Goal: Task Accomplishment & Management: Use online tool/utility

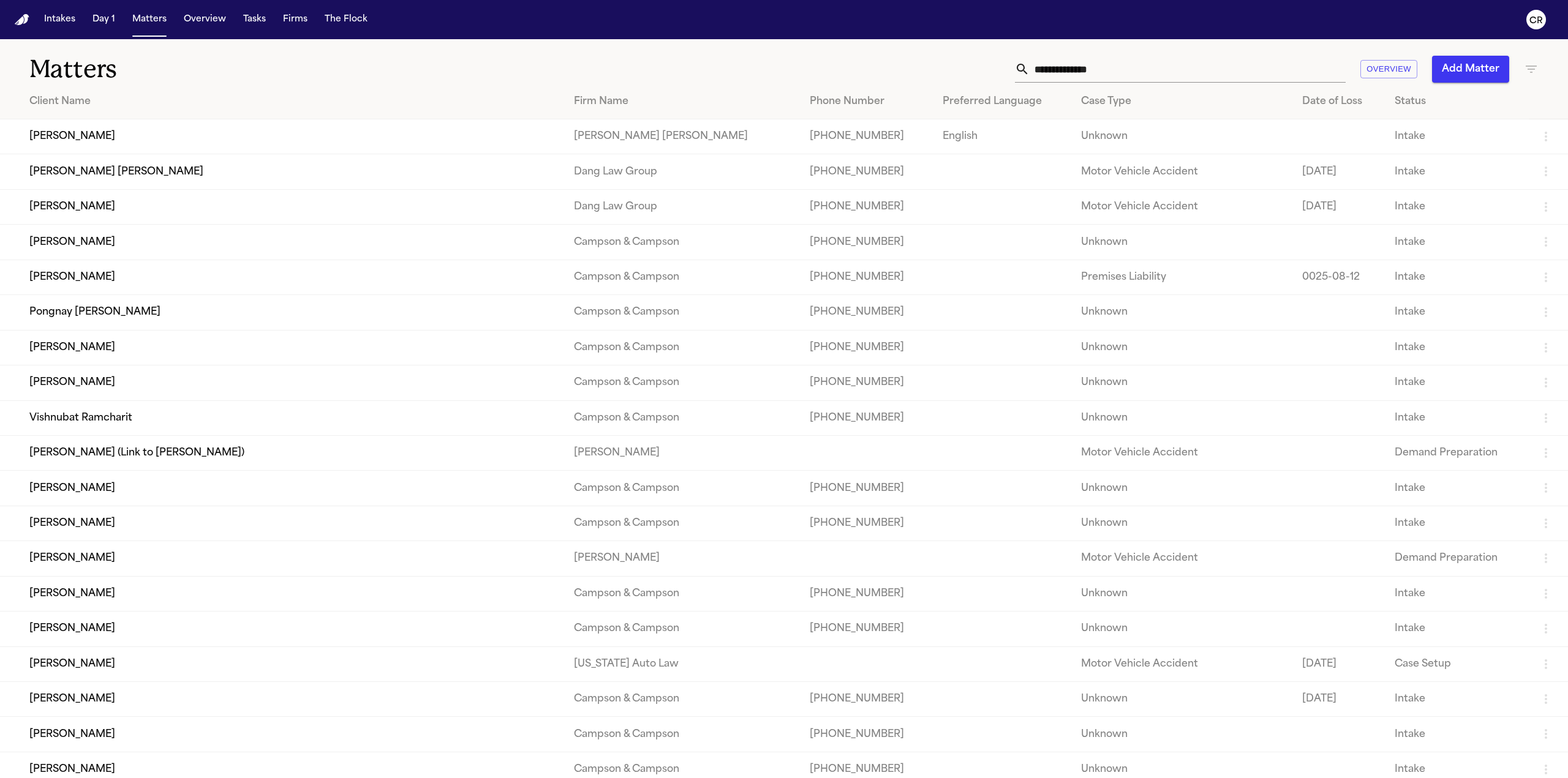
click at [1109, 72] on input "text" at bounding box center [1188, 68] width 316 height 27
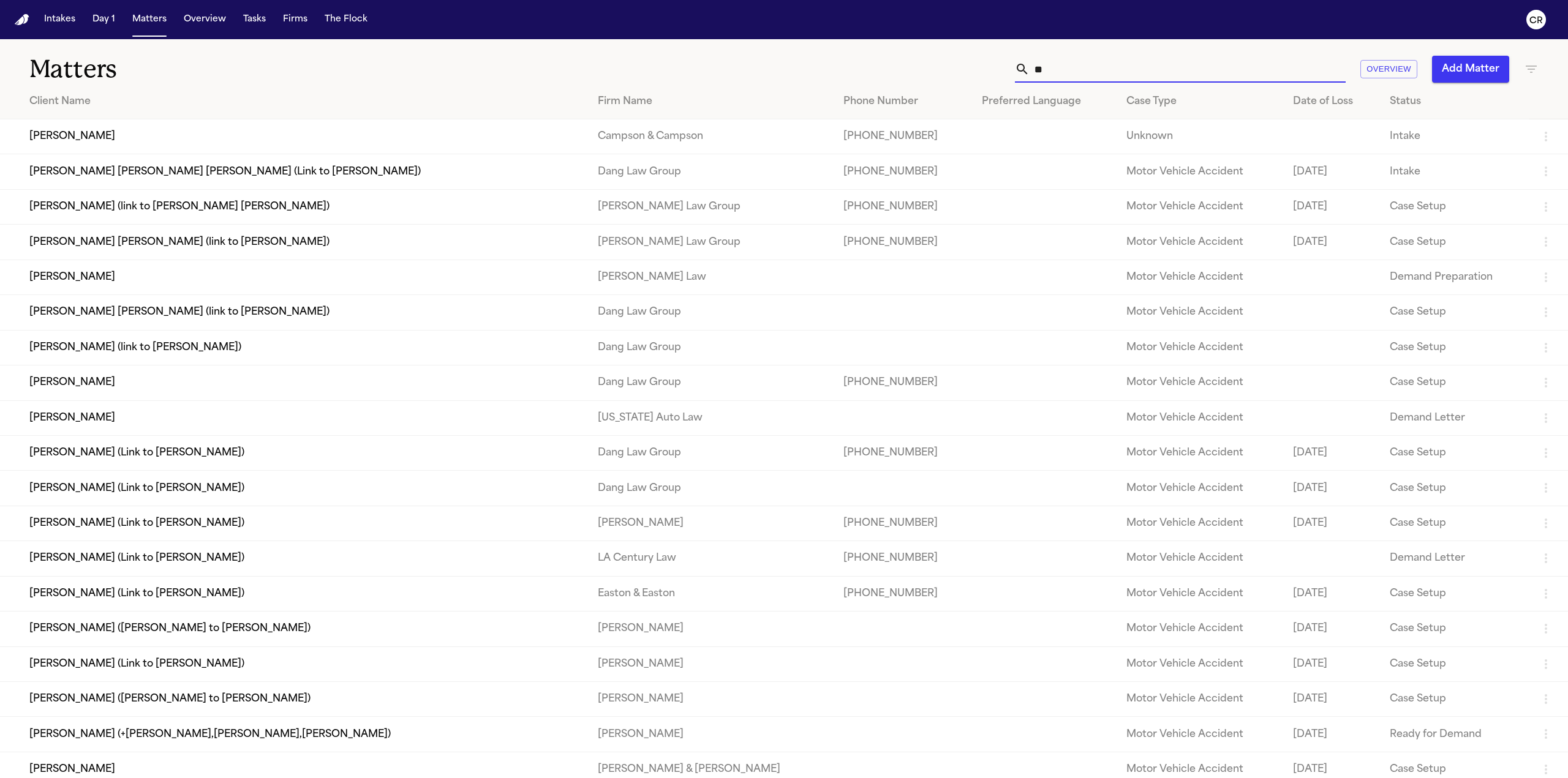
type input "*"
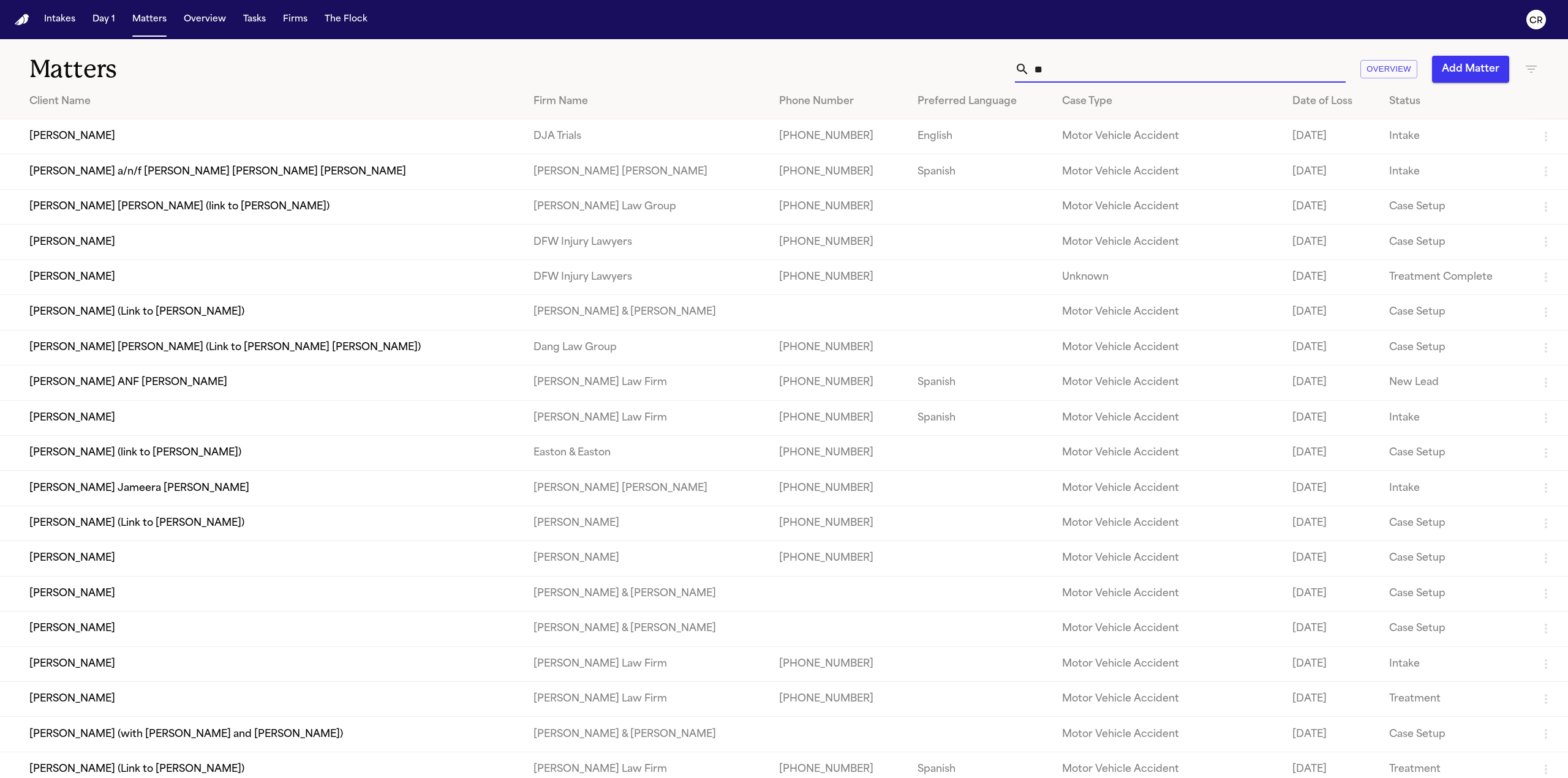
type input "*"
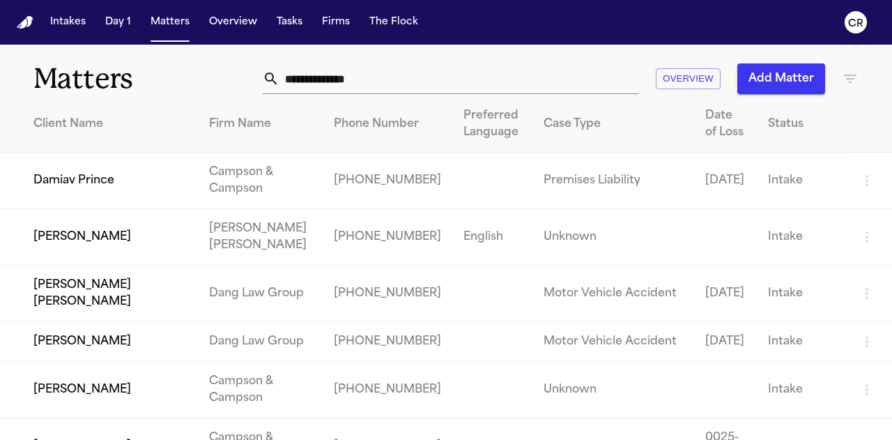
click at [395, 81] on input "text" at bounding box center [460, 78] width 360 height 31
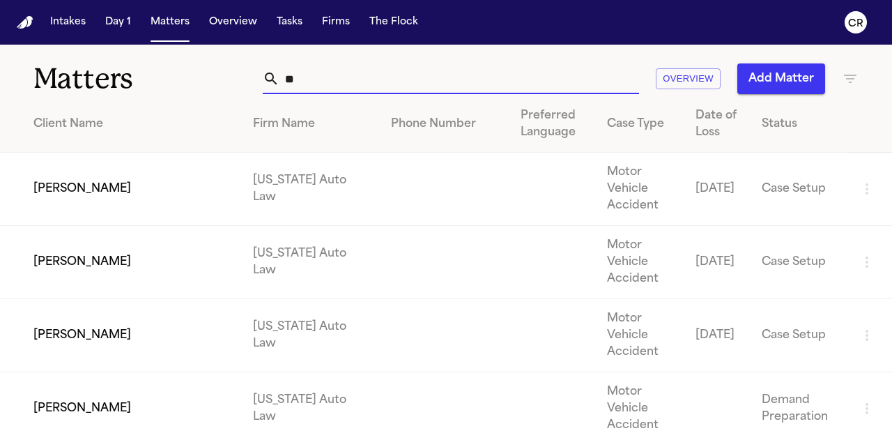
type input "*"
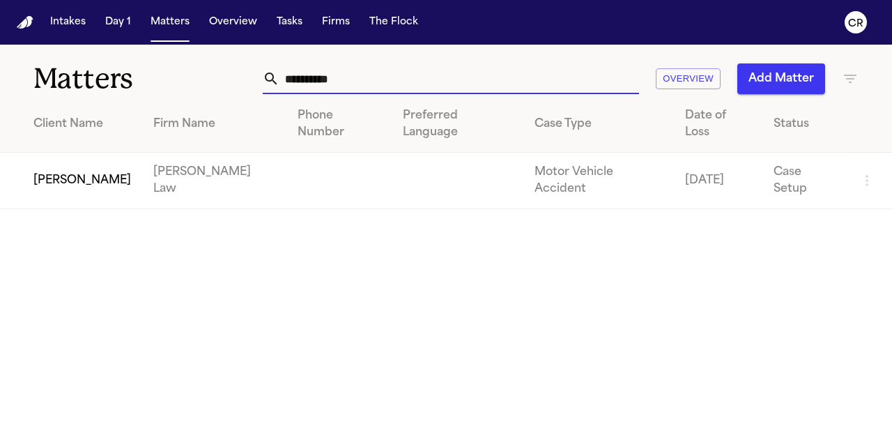
type input "**********"
click at [287, 155] on td at bounding box center [339, 181] width 105 height 56
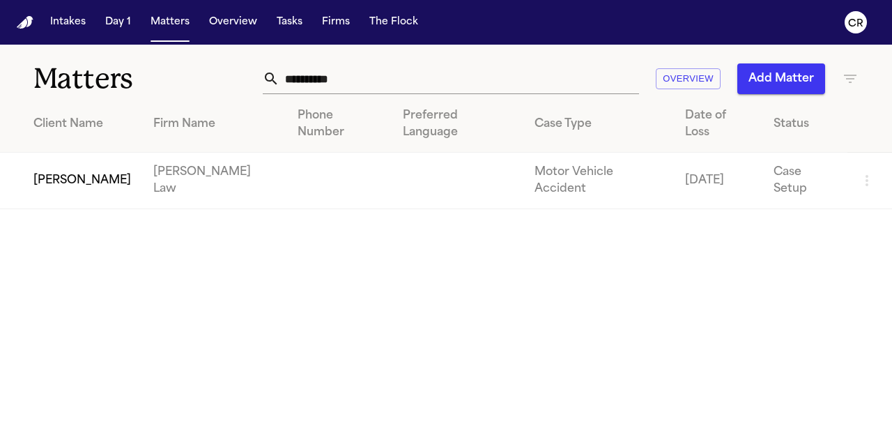
click at [149, 157] on td "[PERSON_NAME] Law" at bounding box center [214, 181] width 144 height 56
click at [204, 169] on td "[PERSON_NAME] Law" at bounding box center [214, 181] width 144 height 56
click at [82, 158] on td "Peter Chin" at bounding box center [71, 181] width 142 height 56
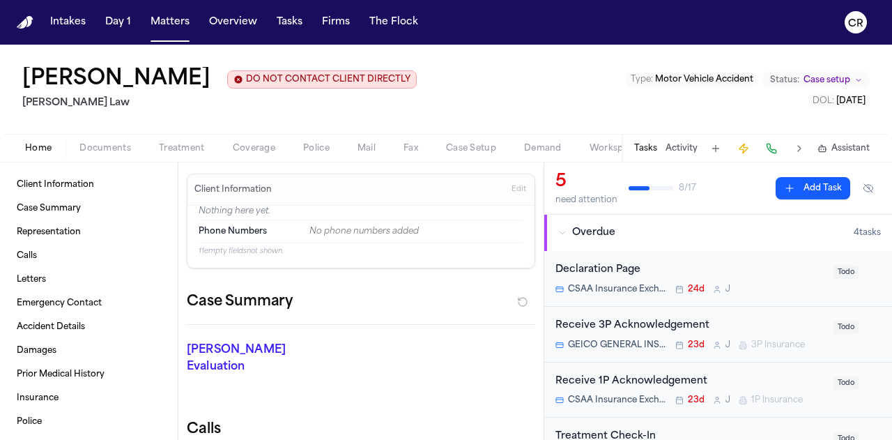
click at [180, 154] on button "Treatment" at bounding box center [182, 148] width 74 height 17
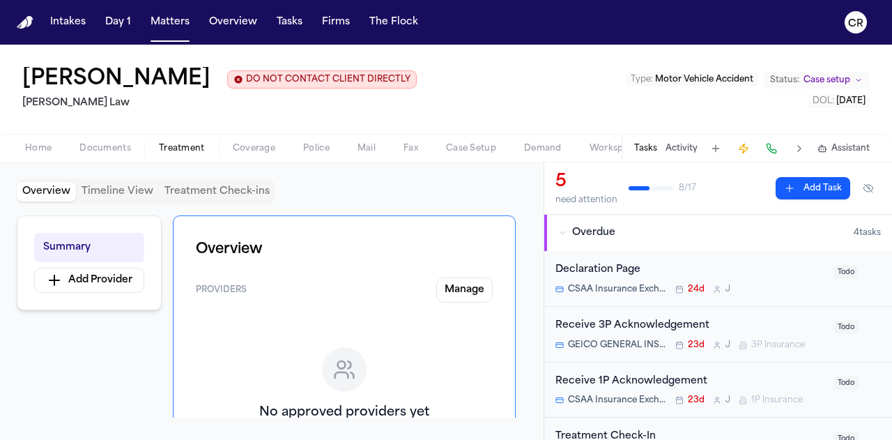
click at [249, 148] on span "Coverage" at bounding box center [254, 148] width 43 height 11
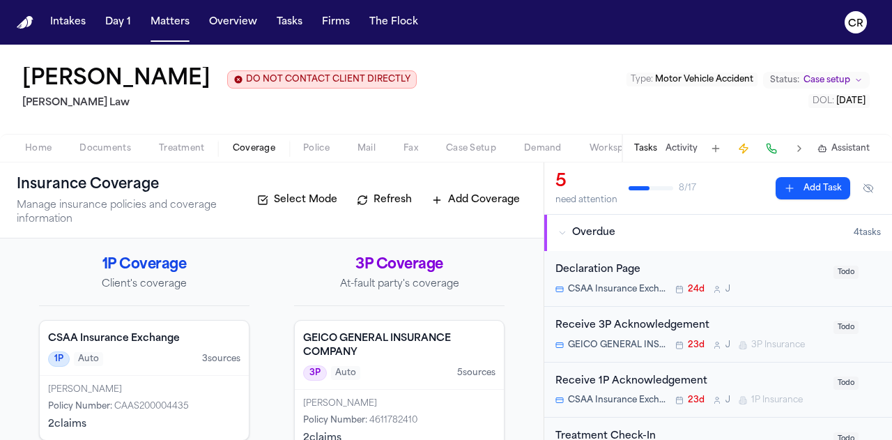
click at [315, 147] on span "Police" at bounding box center [316, 148] width 26 height 11
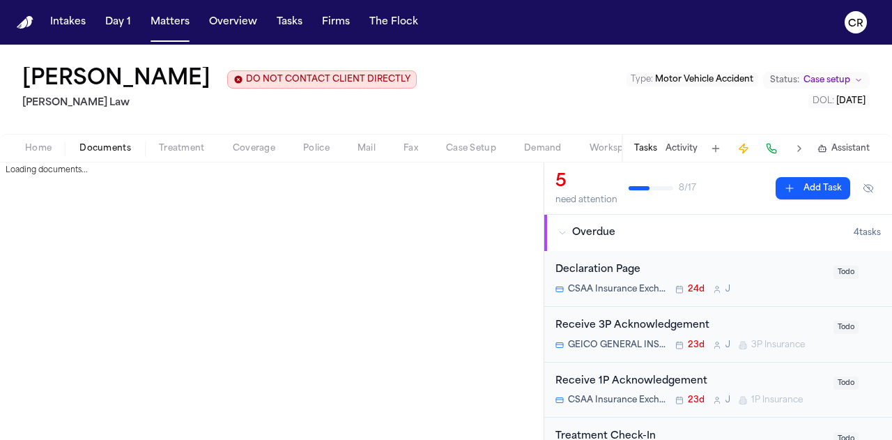
click at [93, 154] on button "Documents" at bounding box center [105, 148] width 79 height 17
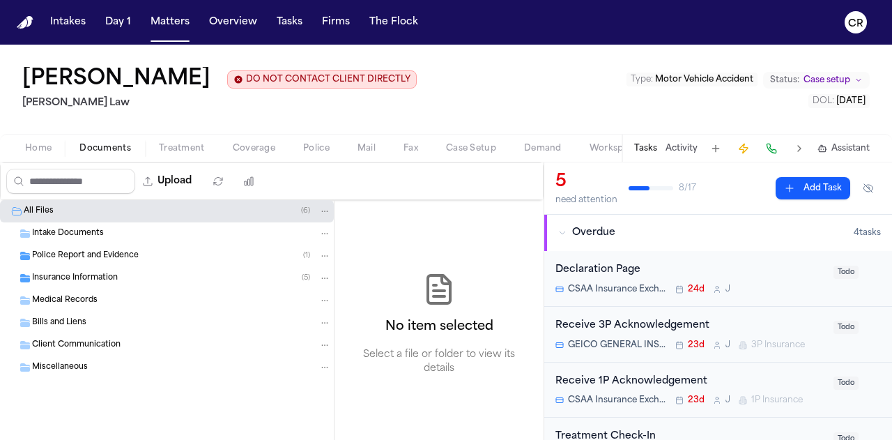
click at [227, 270] on div "Insurance Information ( 5 )" at bounding box center [167, 278] width 334 height 22
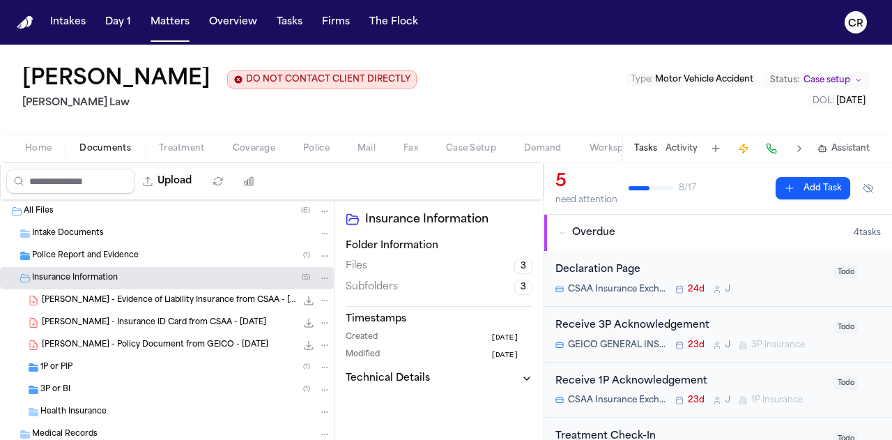
click at [239, 257] on div "Police Report and Evidence ( 1 )" at bounding box center [181, 256] width 299 height 13
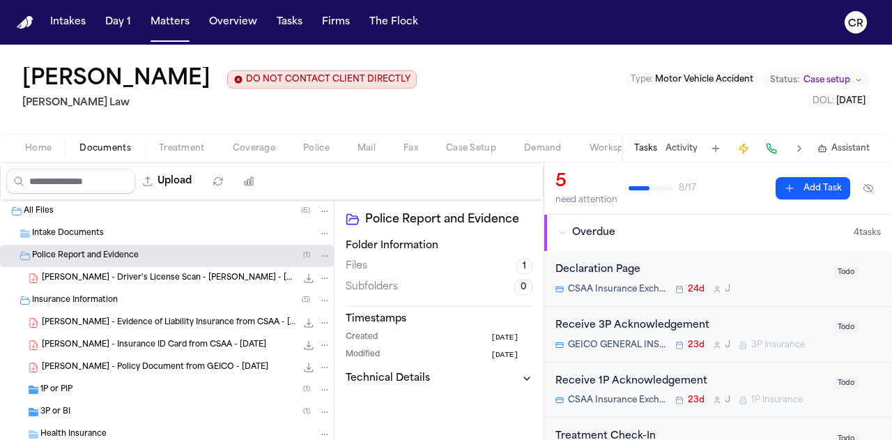
click at [130, 217] on div "All Files ( 6 )" at bounding box center [167, 211] width 334 height 22
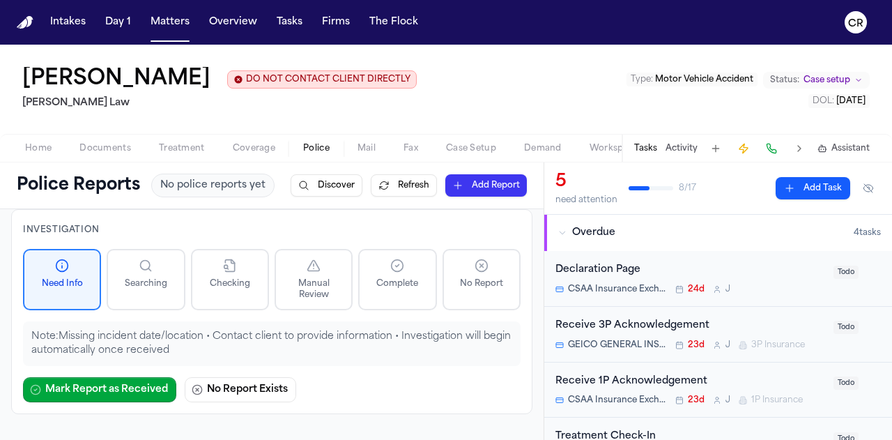
click at [307, 151] on span "Police" at bounding box center [316, 148] width 26 height 11
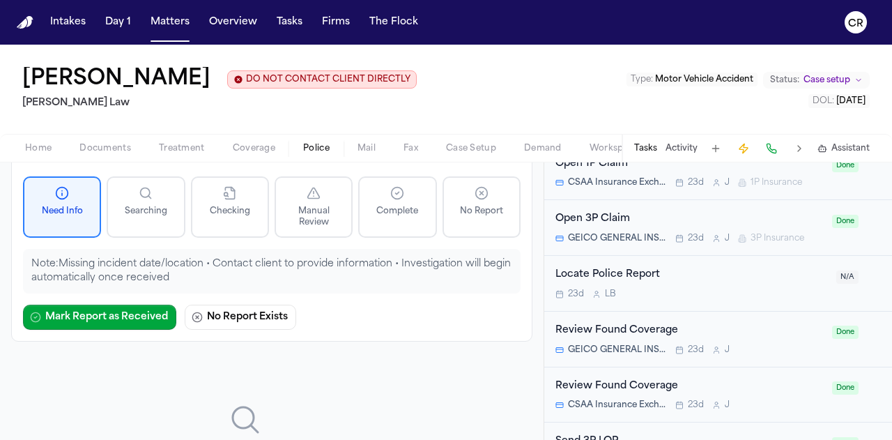
scroll to position [772, 0]
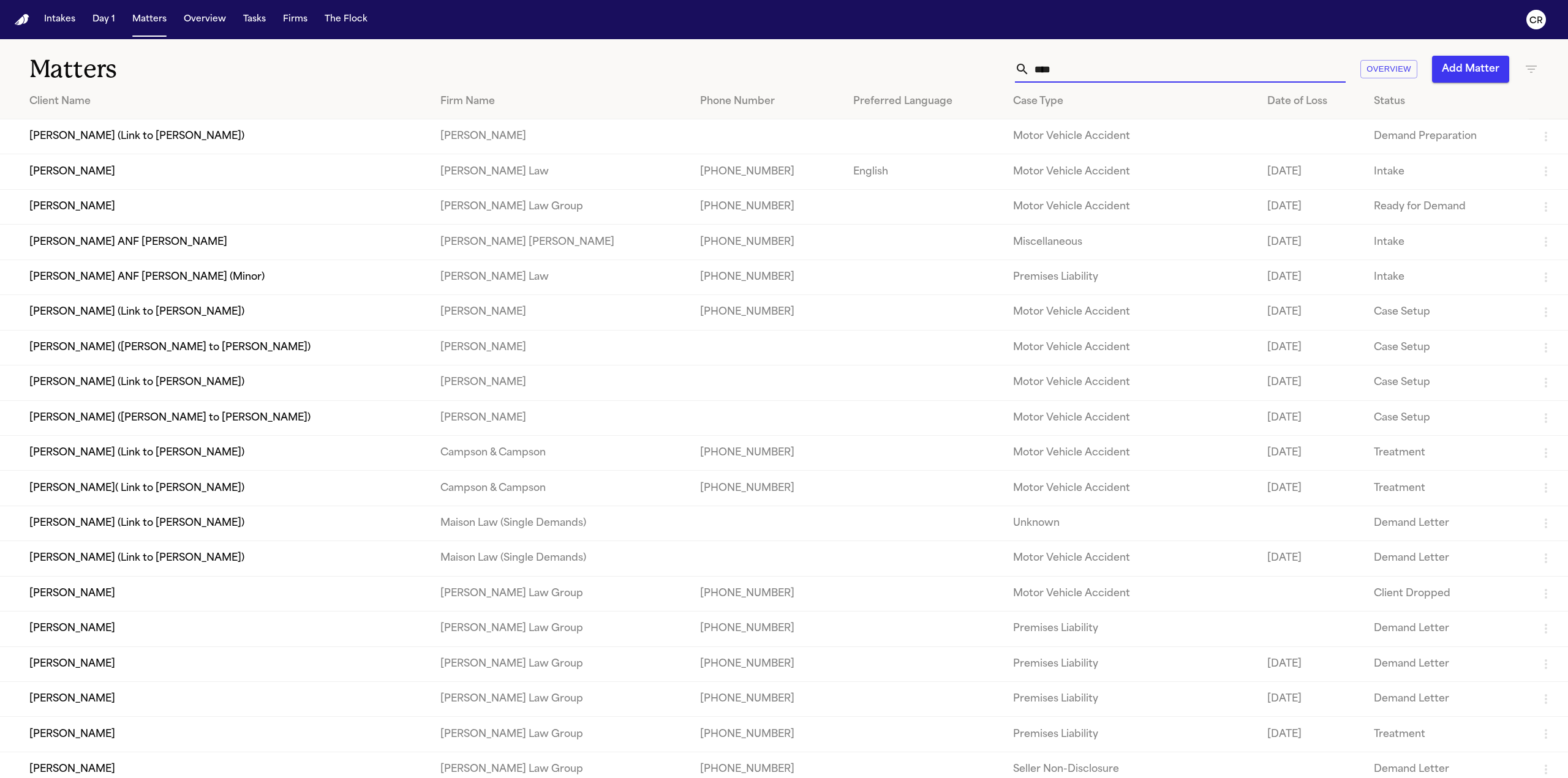
drag, startPoint x: 1079, startPoint y: 74, endPoint x: 916, endPoint y: 66, distance: 163.2
click at [916, 66] on div "**** Overview Add Matter" at bounding box center [1012, 68] width 1052 height 27
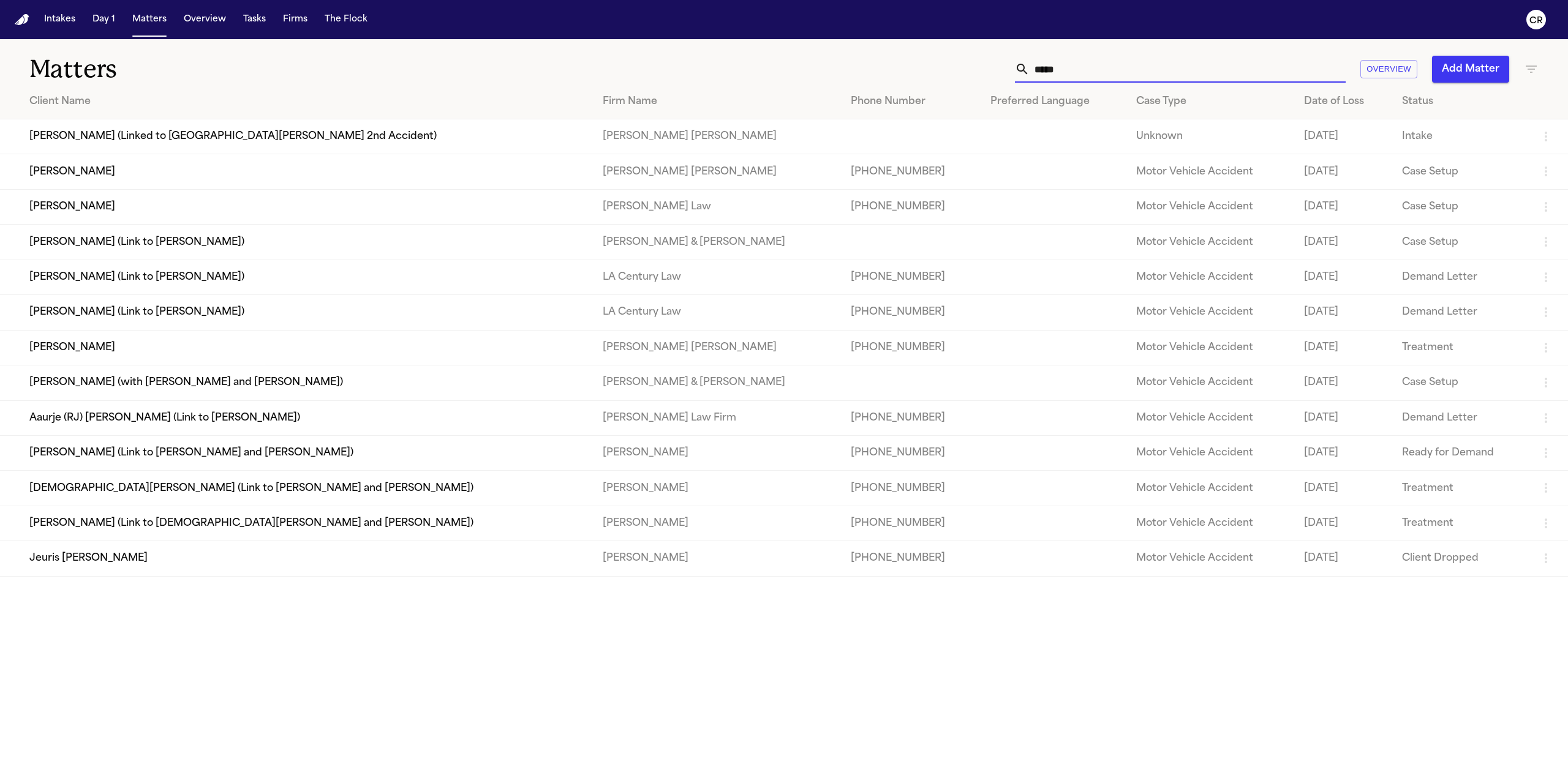
type input "*****"
click at [65, 210] on td "[PERSON_NAME]" at bounding box center [296, 206] width 593 height 35
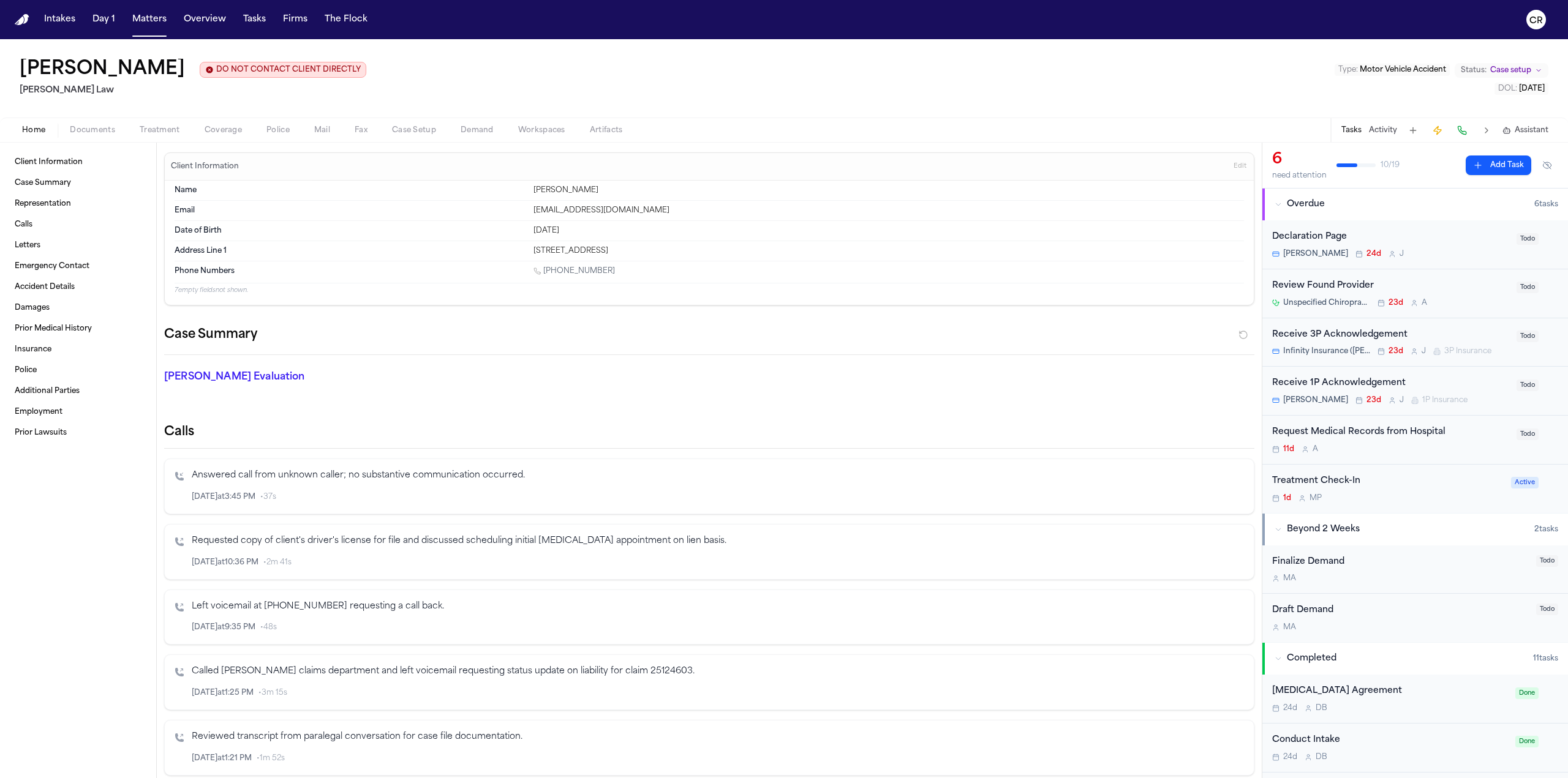
click at [105, 133] on span "Documents" at bounding box center [92, 130] width 46 height 10
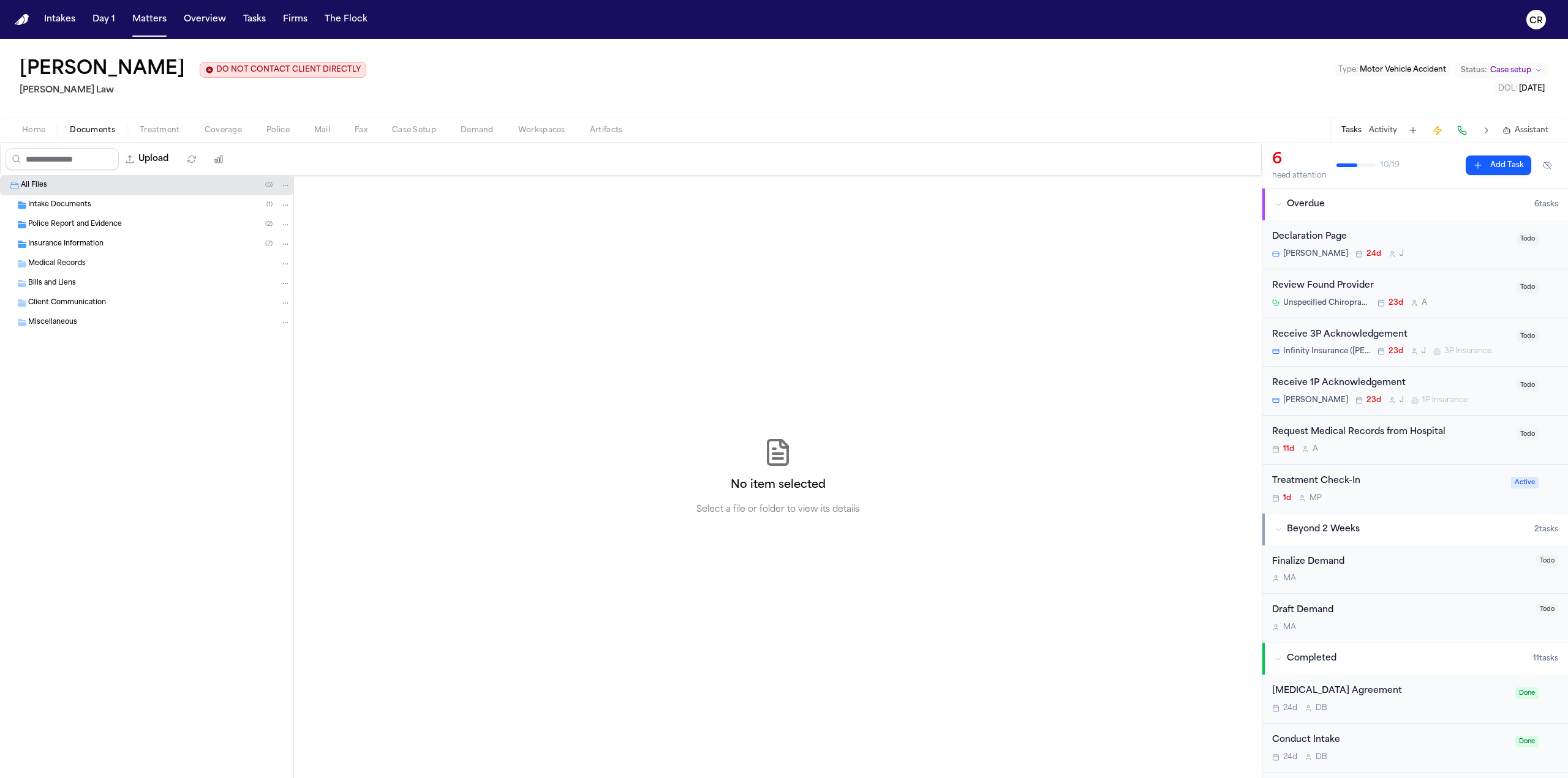
click at [143, 212] on div "Intake Documents ( 1 )" at bounding box center [147, 205] width 293 height 19
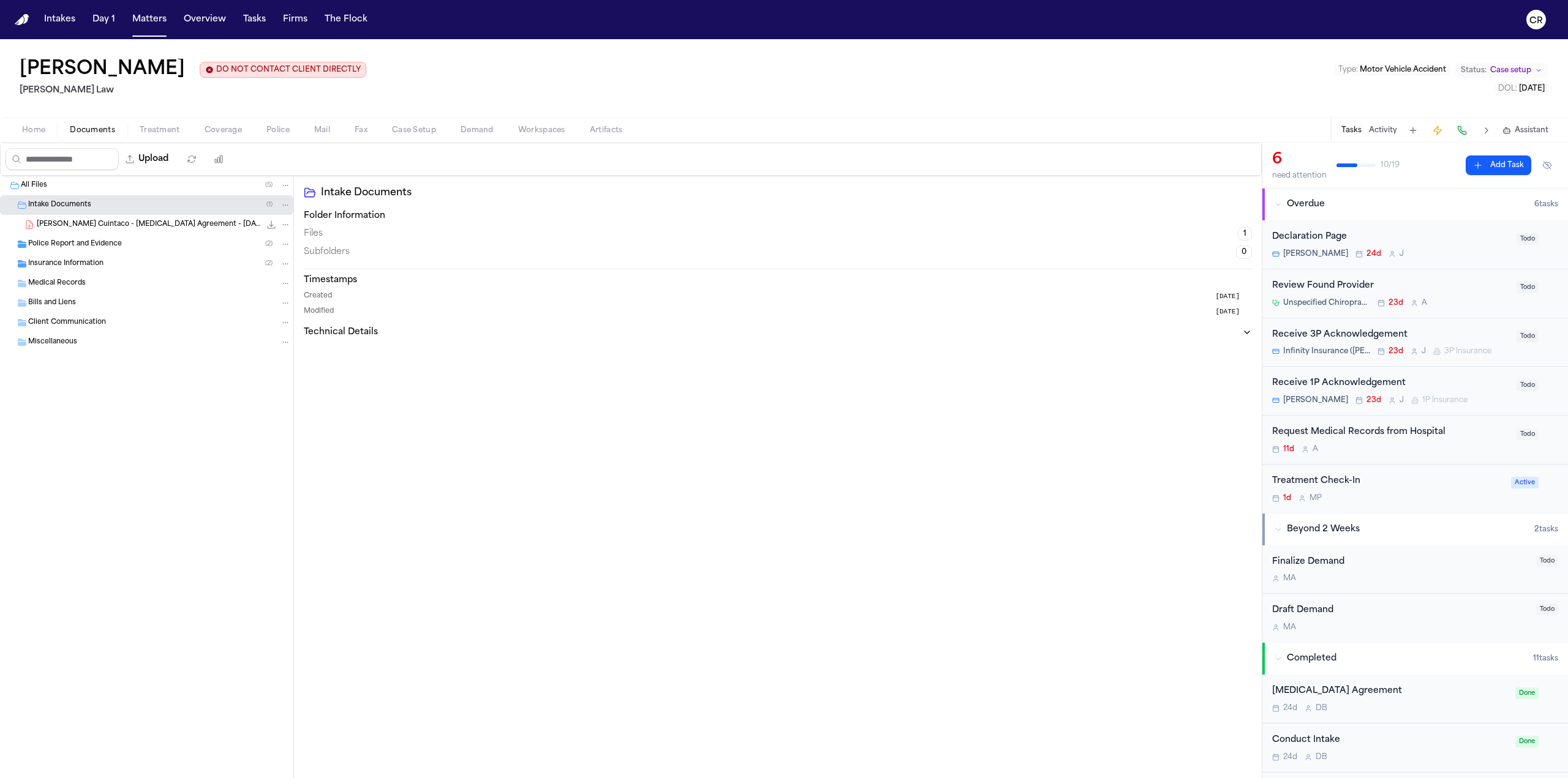
click at [116, 241] on span "Police Report and Evidence" at bounding box center [75, 245] width 94 height 11
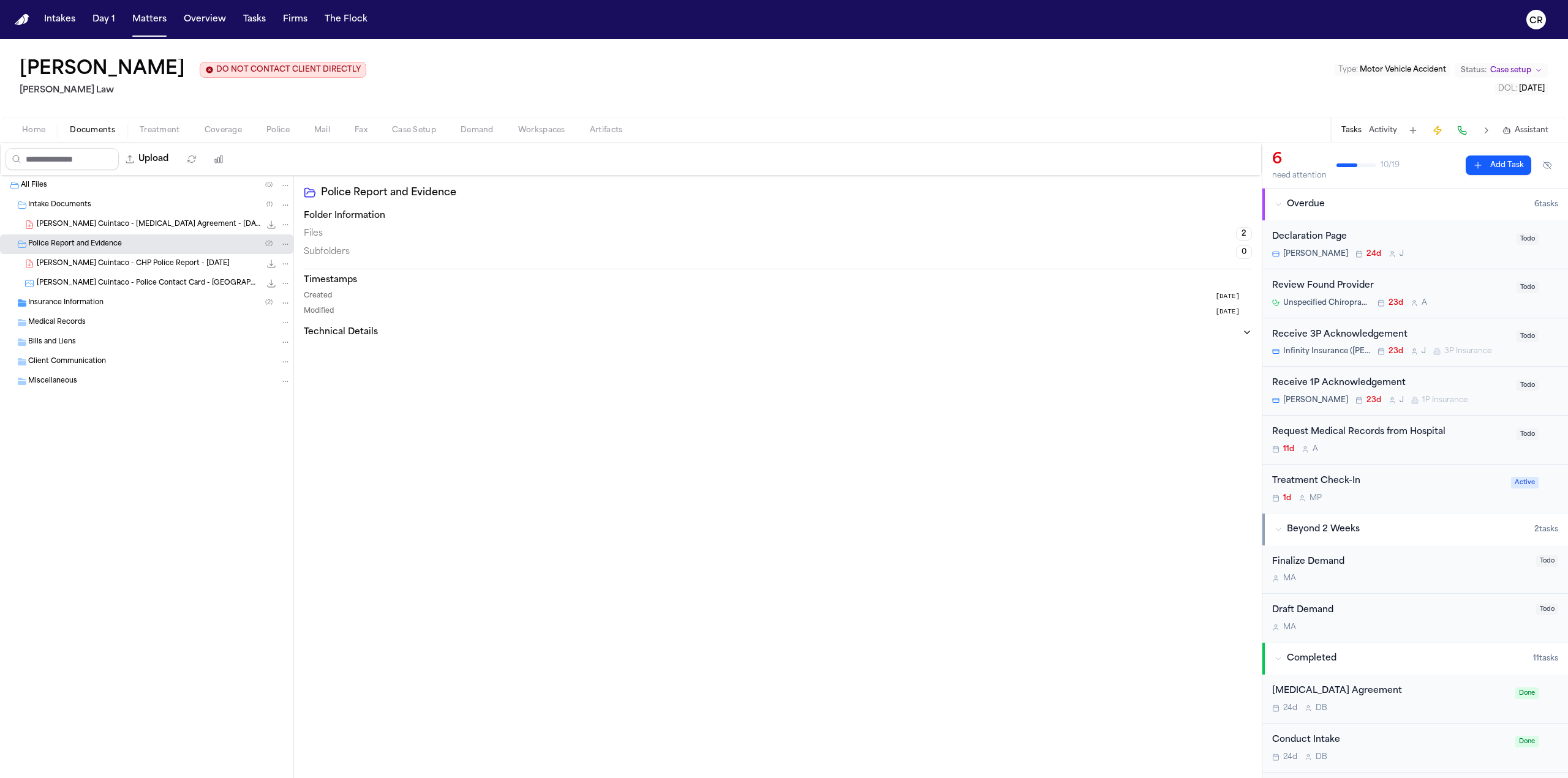
click at [271, 263] on icon "File: J. Cuintaco - CHP Police Report - 7.19.25" at bounding box center [271, 263] width 8 height 8
click at [268, 261] on icon "File: J. Cuintaco - CHP Police Report - 7.19.25" at bounding box center [271, 263] width 10 height 10
click at [148, 18] on button "Matters" at bounding box center [149, 19] width 44 height 22
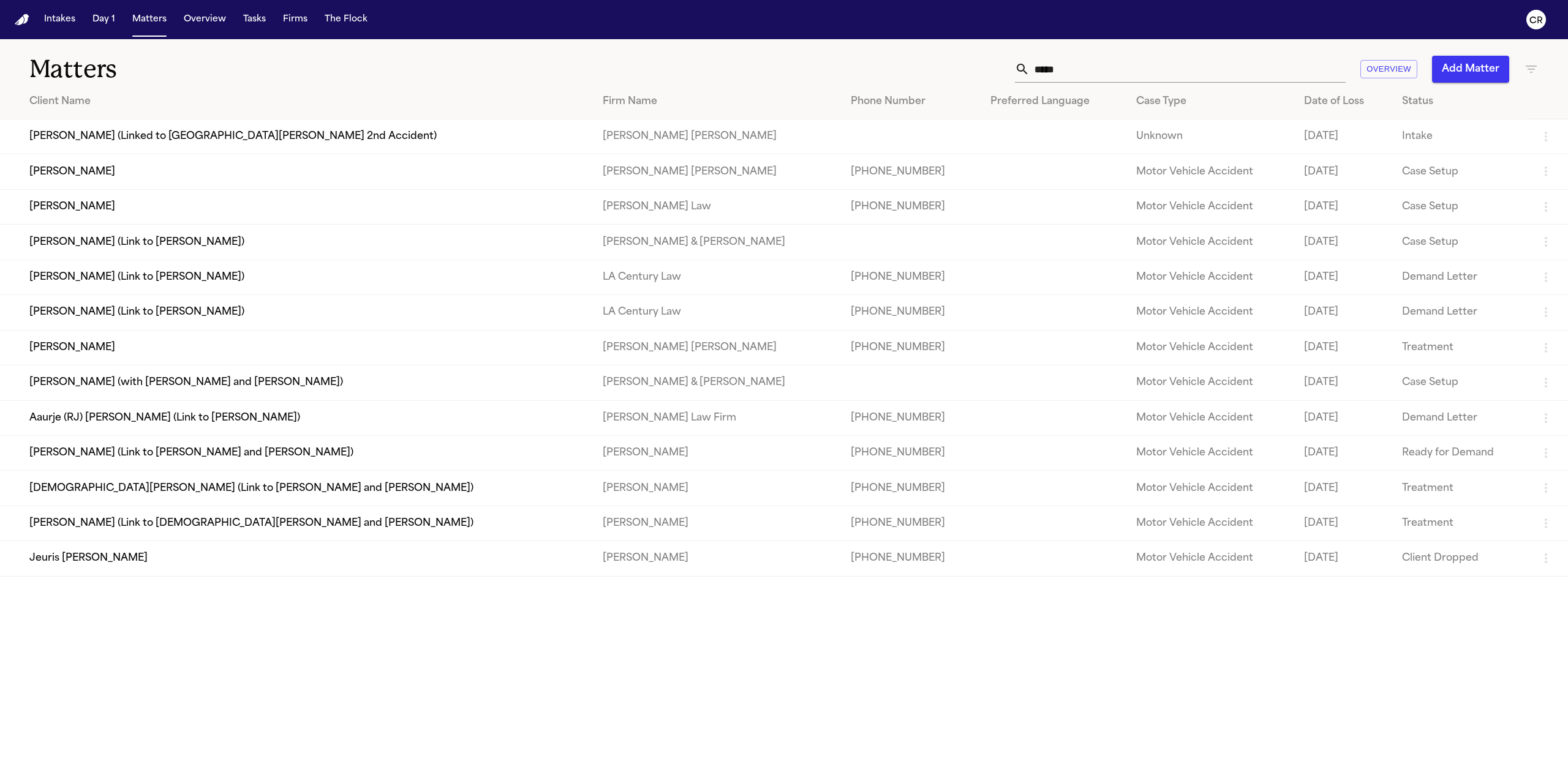
click at [1080, 74] on input "*****" at bounding box center [1188, 68] width 316 height 27
paste input "**********"
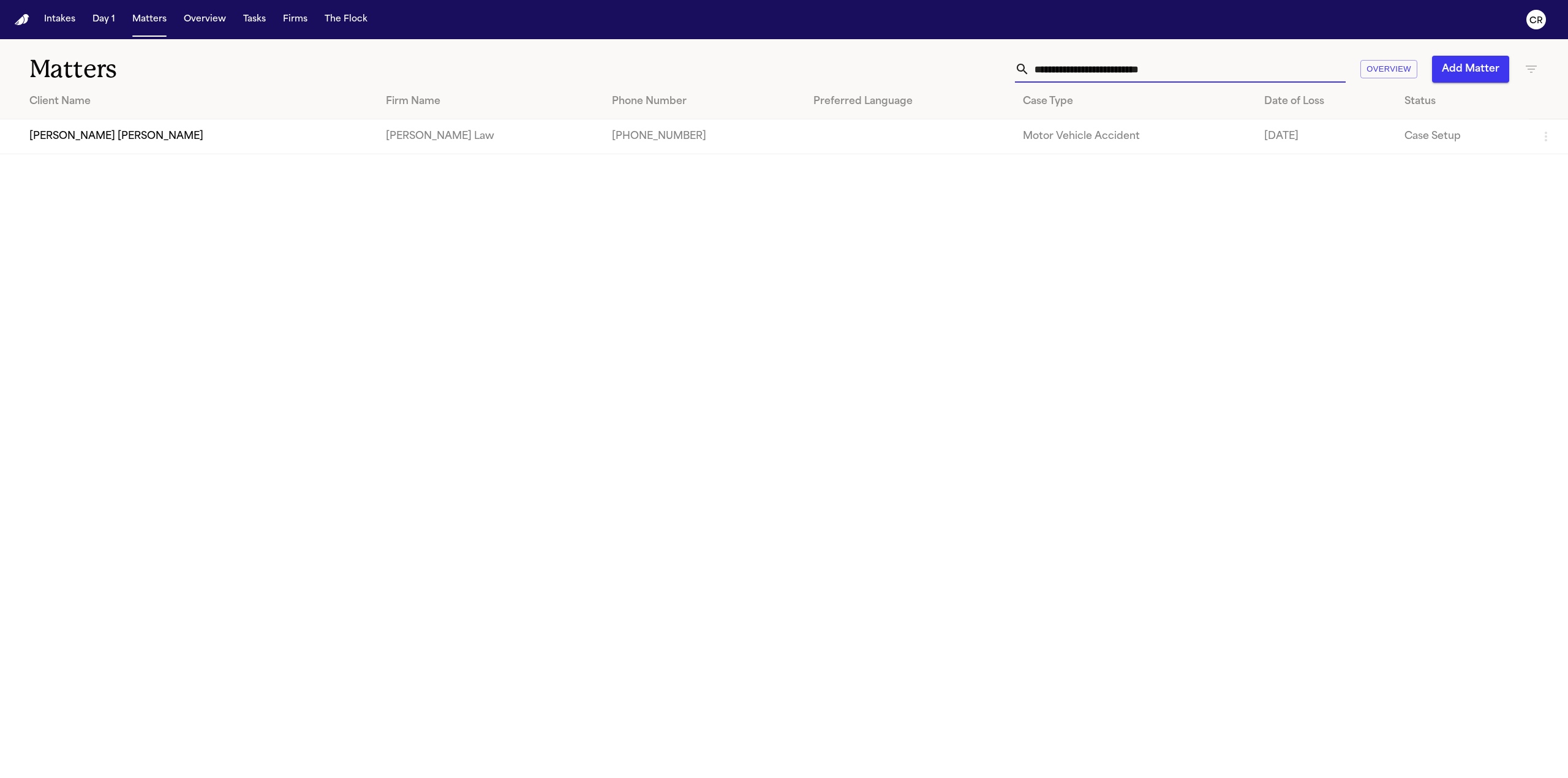
type input "**********"
click at [147, 134] on td "[PERSON_NAME] [PERSON_NAME]" at bounding box center [188, 137] width 376 height 35
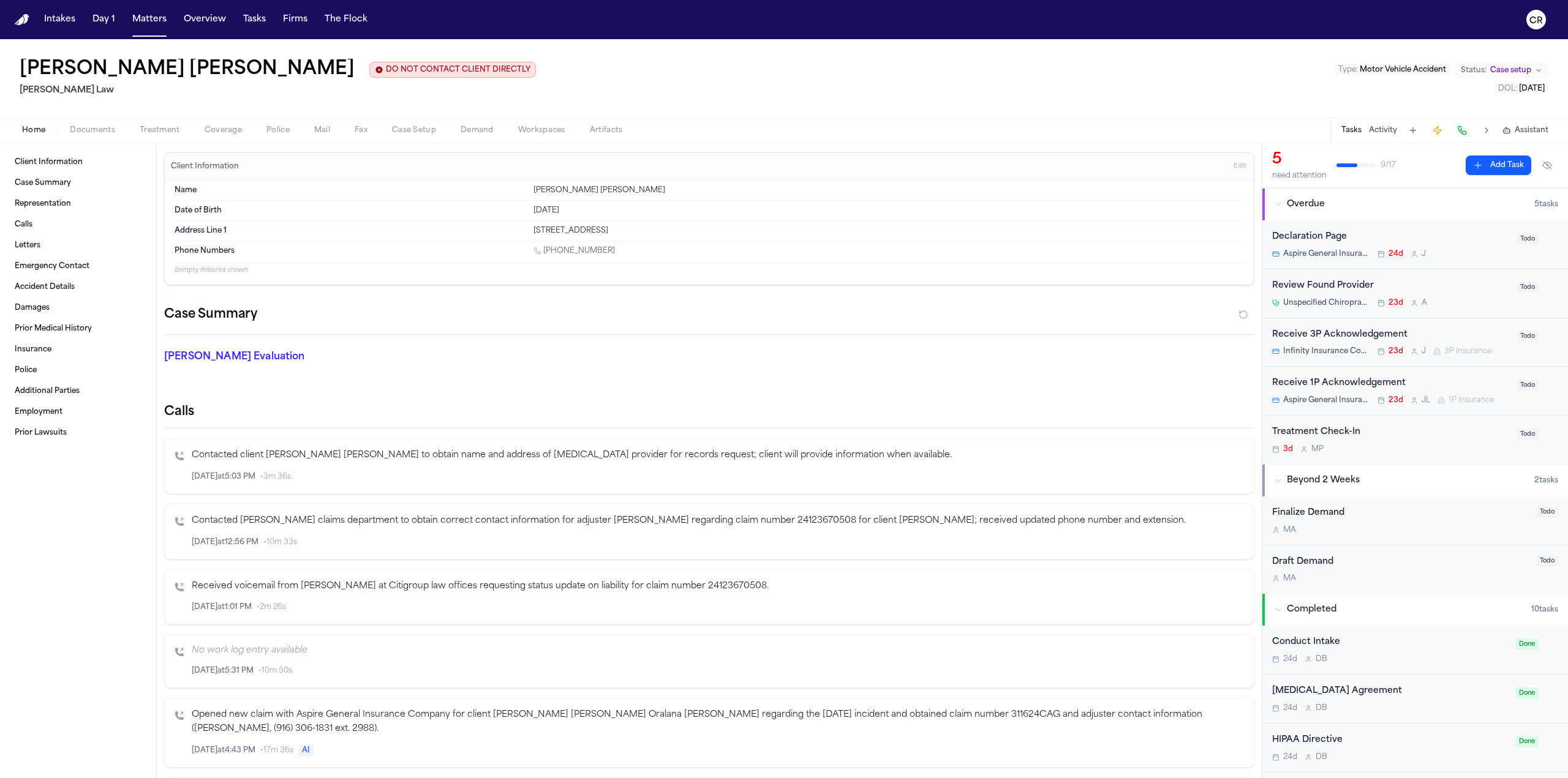
click at [108, 130] on span "Documents" at bounding box center [92, 130] width 46 height 10
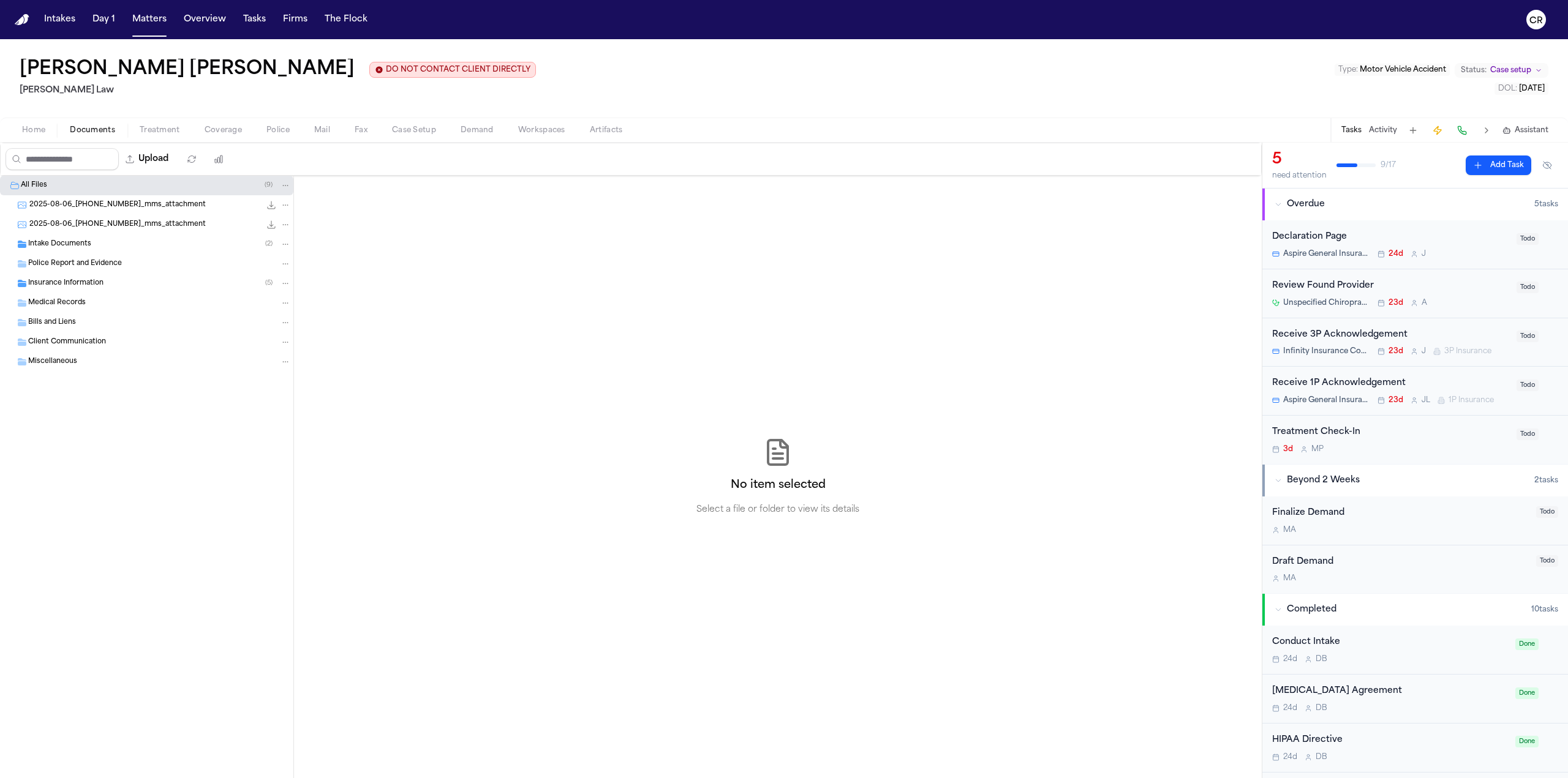
click at [133, 241] on div "Intake Documents ( 2 )" at bounding box center [159, 244] width 263 height 11
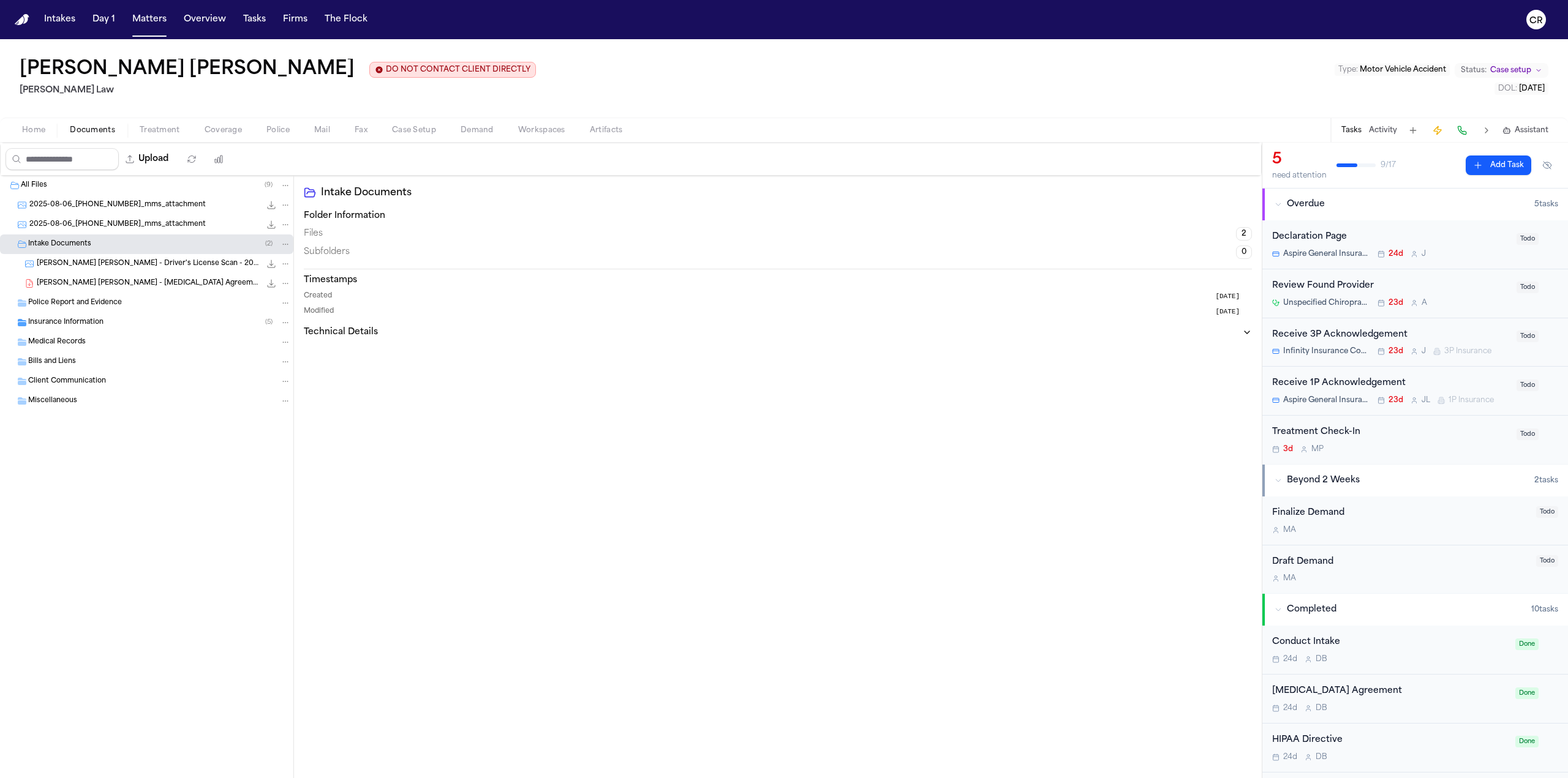
click at [141, 321] on div "Insurance Information ( 5 )" at bounding box center [159, 322] width 263 height 11
